Goal: Task Accomplishment & Management: Use online tool/utility

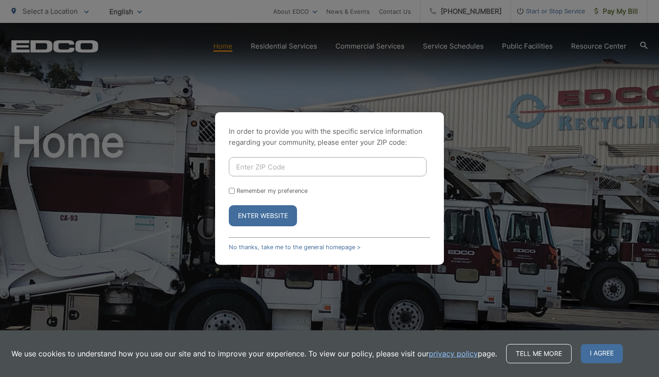
click at [262, 169] on input "Enter ZIP Code" at bounding box center [328, 166] width 198 height 19
type input "92103"
click at [232, 193] on input "Remember my preference" at bounding box center [232, 191] width 6 height 6
checkbox input "true"
click at [264, 215] on button "Enter Website" at bounding box center [263, 215] width 68 height 21
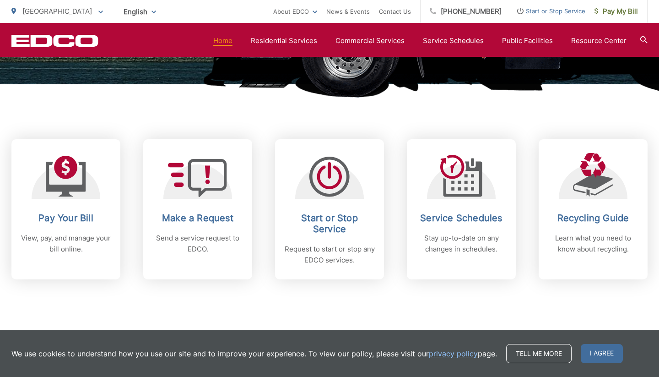
scroll to position [317, 0]
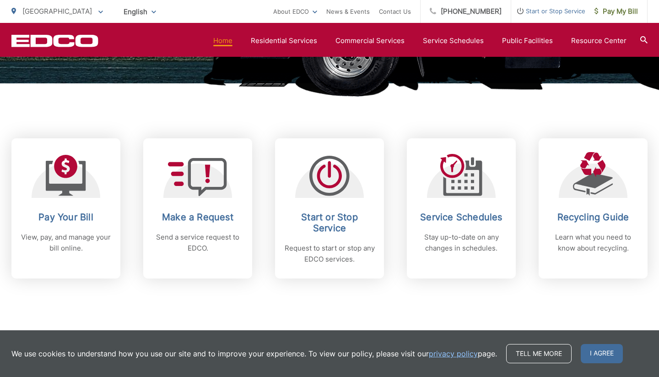
click at [428, 295] on div "Subscribe to EDCO service alerts, upcoming events & environmental news: Submit" at bounding box center [329, 335] width 636 height 114
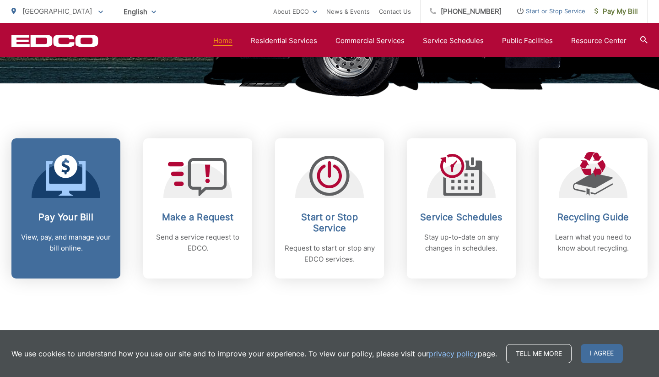
click at [68, 236] on p "View, pay, and manage your bill online." at bounding box center [66, 243] width 91 height 22
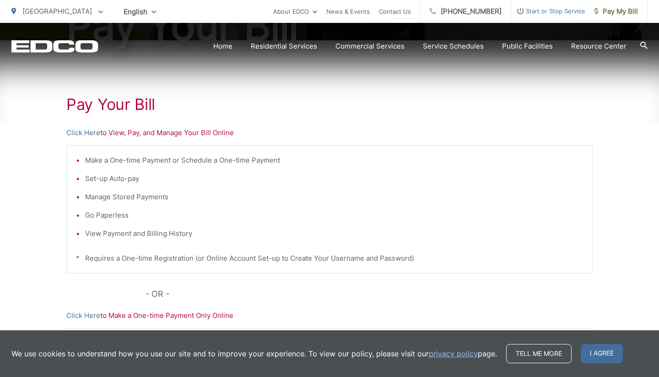
scroll to position [150, 0]
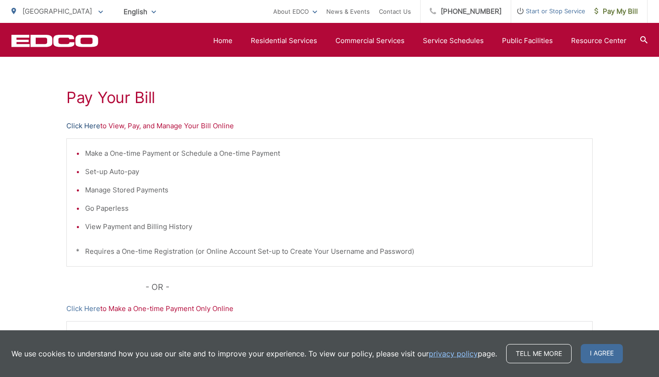
click at [85, 125] on link "Click Here" at bounding box center [83, 125] width 34 height 11
